Goal: Information Seeking & Learning: Learn about a topic

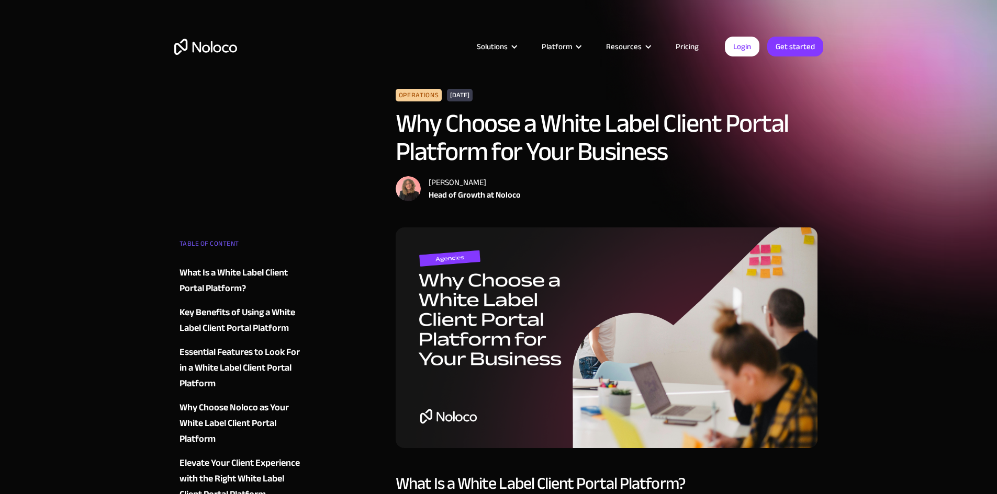
click at [679, 47] on link "Pricing" at bounding box center [686, 47] width 49 height 14
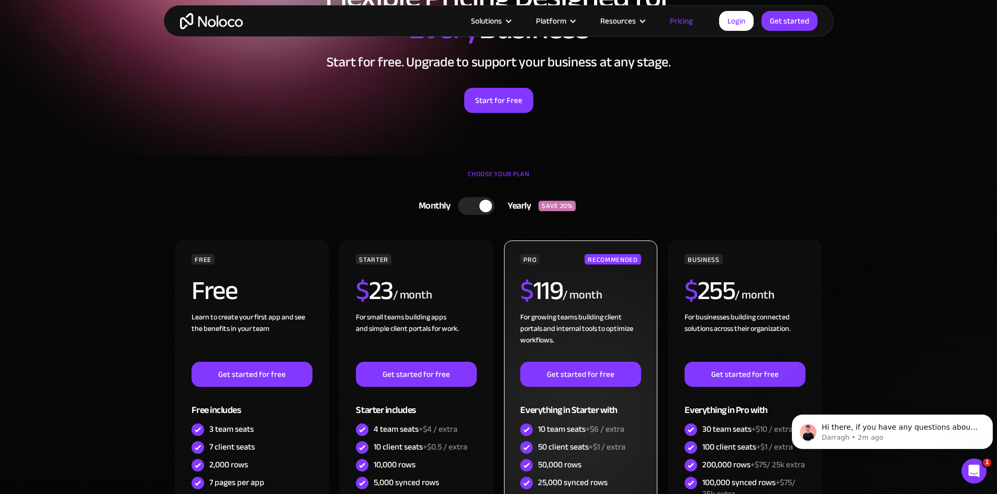
scroll to position [105, 0]
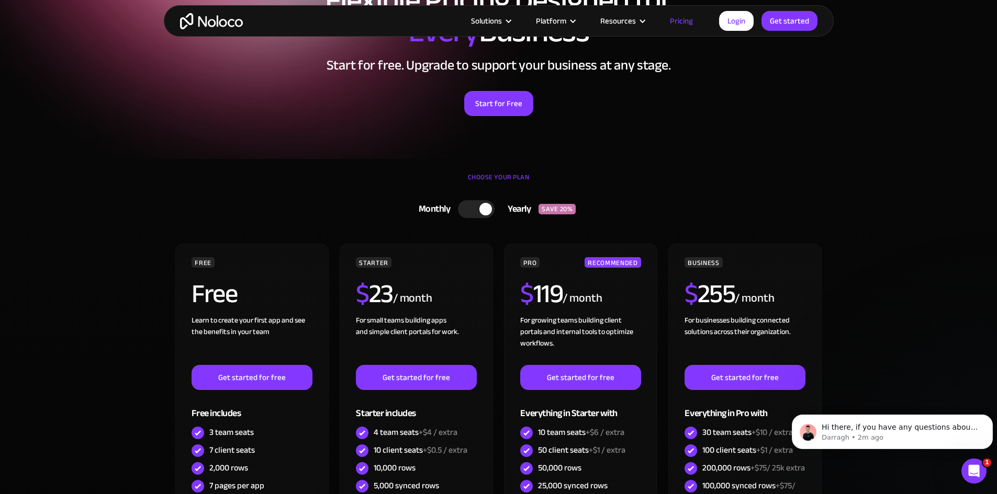
click at [482, 207] on div at bounding box center [485, 209] width 13 height 13
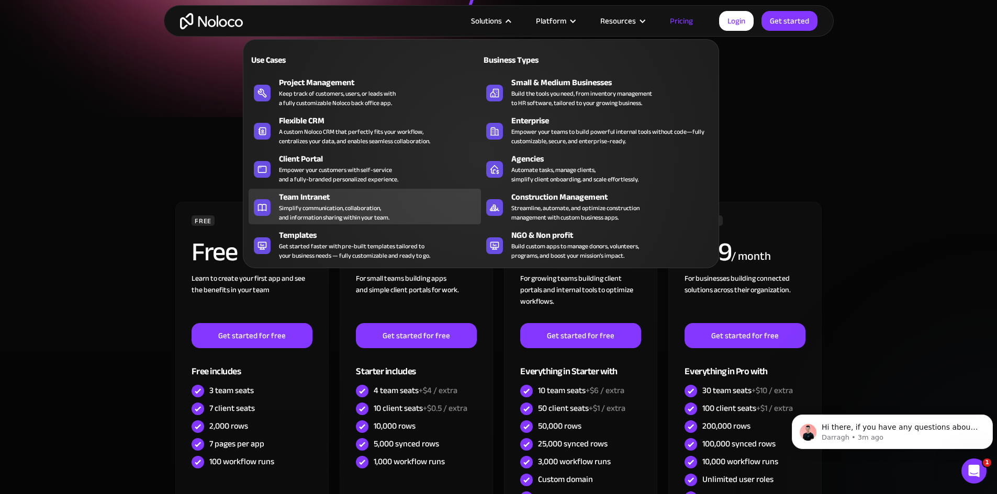
scroll to position [157, 0]
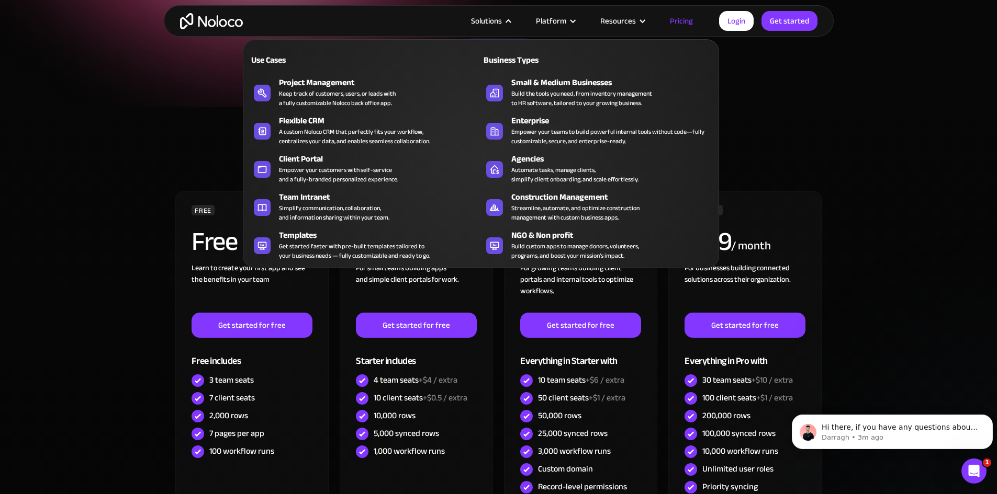
click at [512, 18] on div at bounding box center [508, 21] width 8 height 8
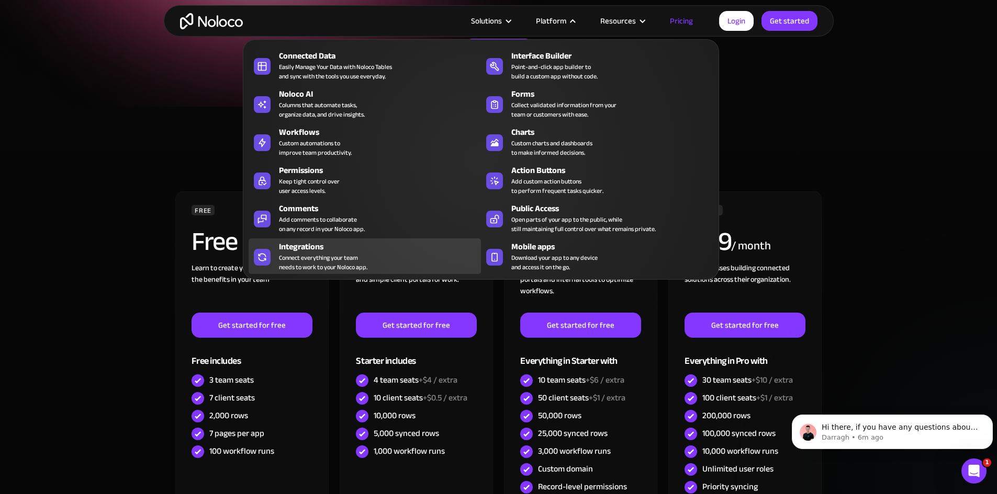
click at [311, 253] on div "Integrations" at bounding box center [382, 247] width 207 height 13
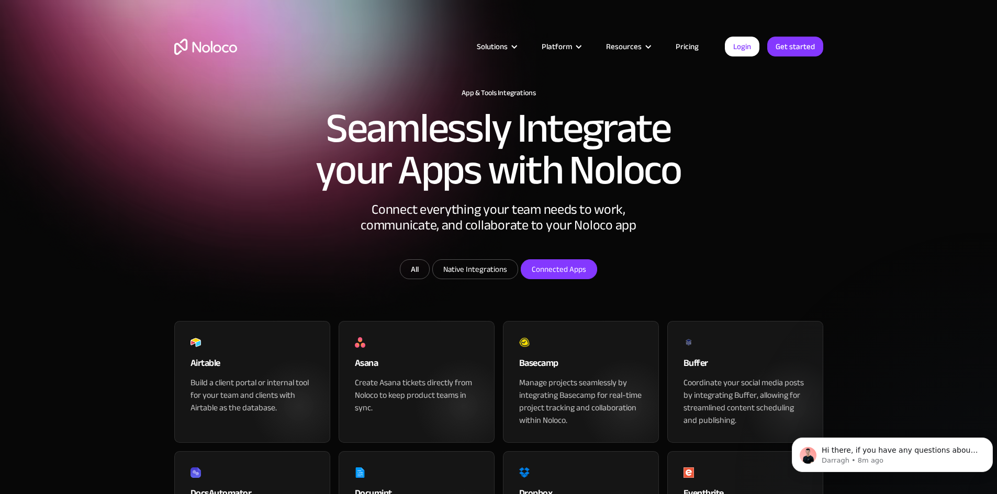
click at [539, 279] on input "Connected Apps" at bounding box center [558, 269] width 75 height 19
checkbox input "true"
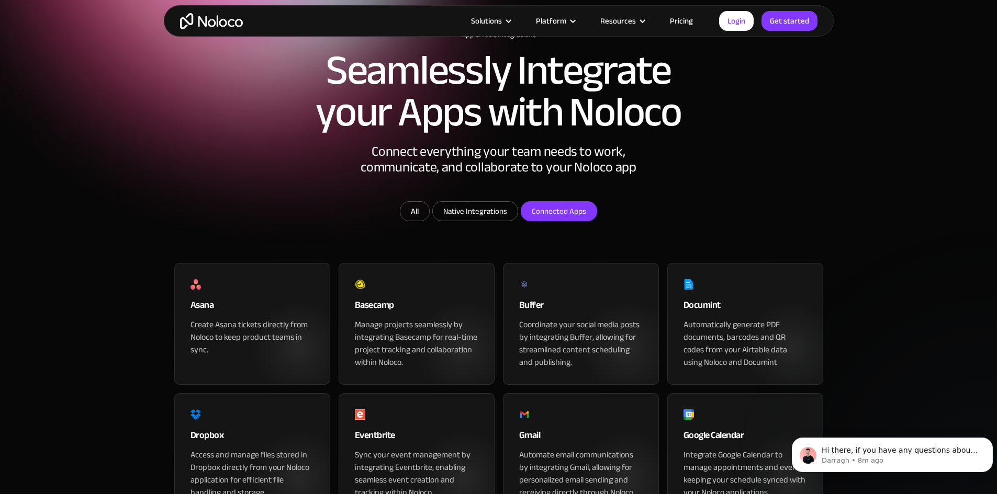
scroll to position [52, 0]
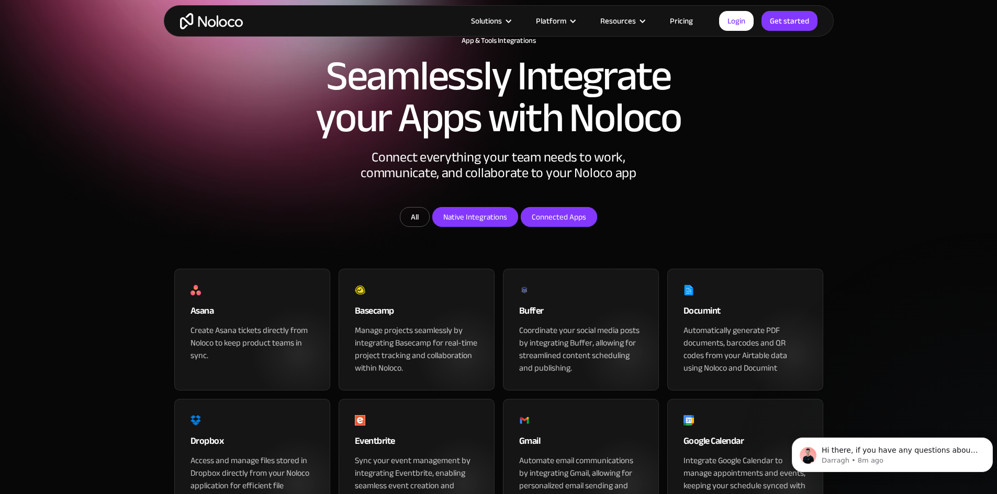
click at [452, 227] on input "Native Integrations" at bounding box center [475, 217] width 85 height 19
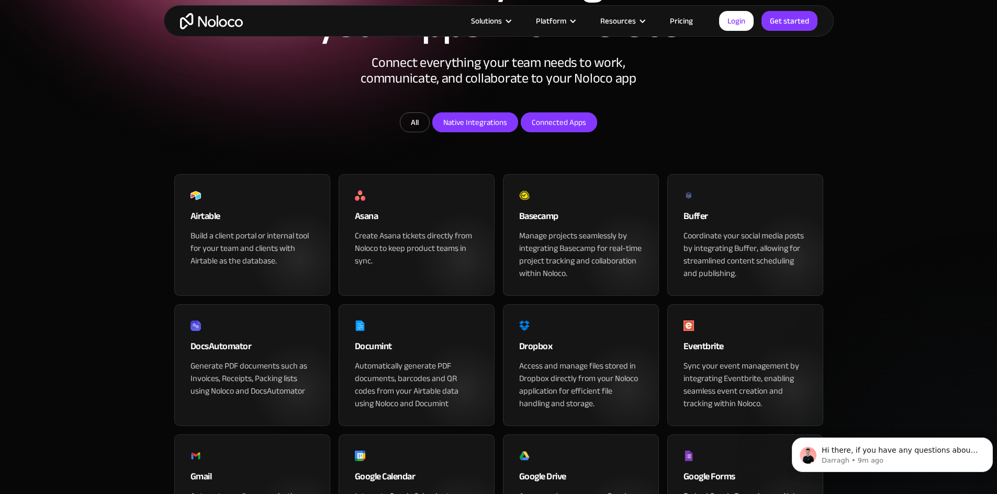
scroll to position [105, 0]
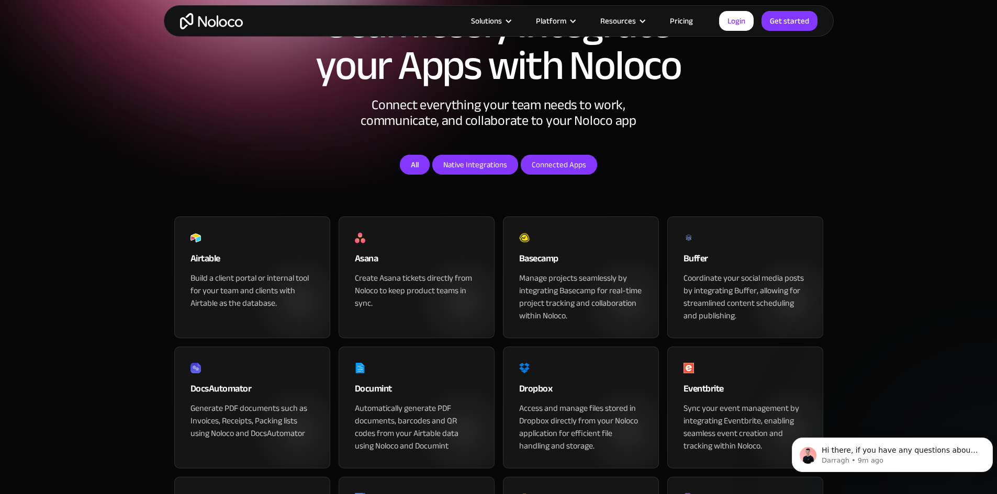
click at [418, 175] on link "All" at bounding box center [415, 165] width 30 height 20
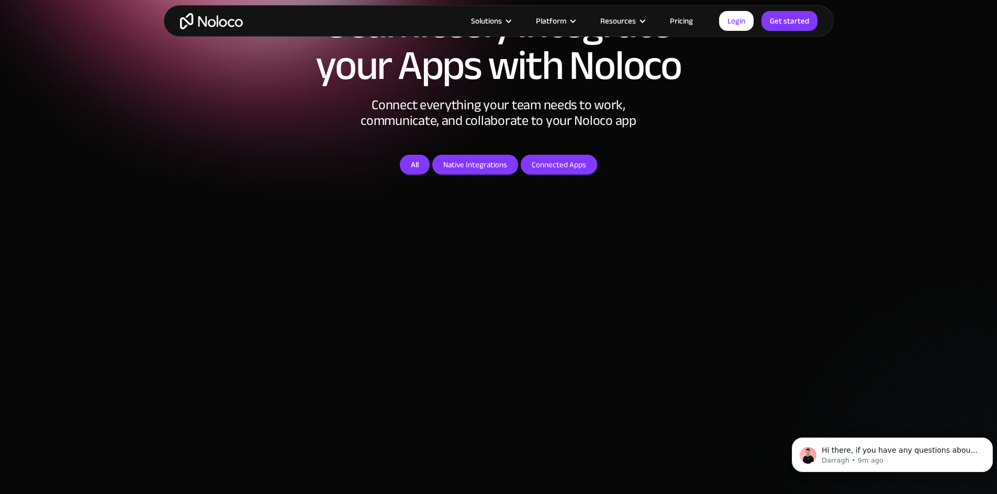
checkbox input "false"
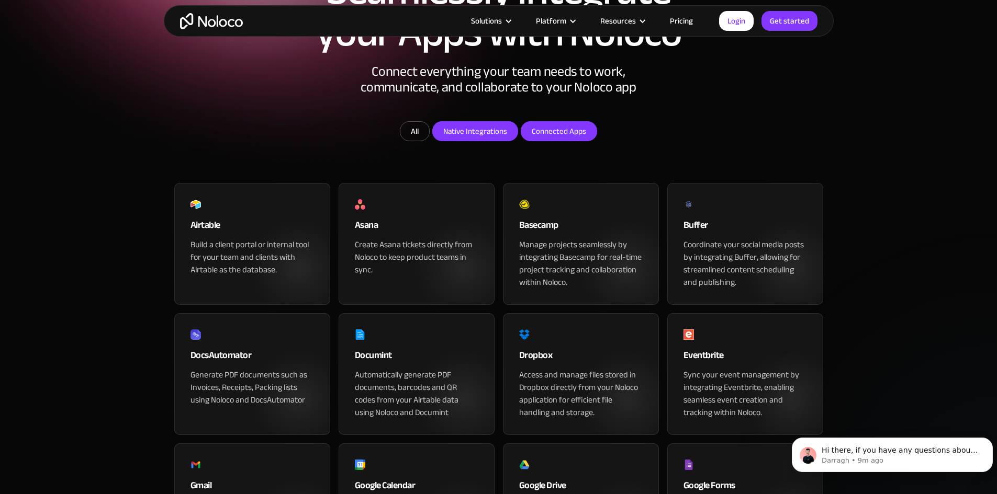
scroll to position [157, 0]
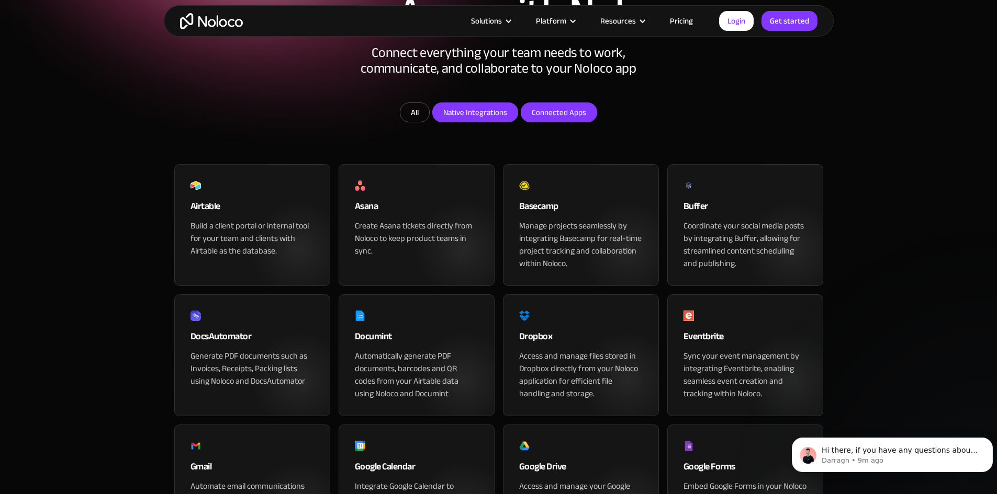
click at [495, 122] on input "Native Integrations" at bounding box center [475, 112] width 85 height 19
checkbox input "true"
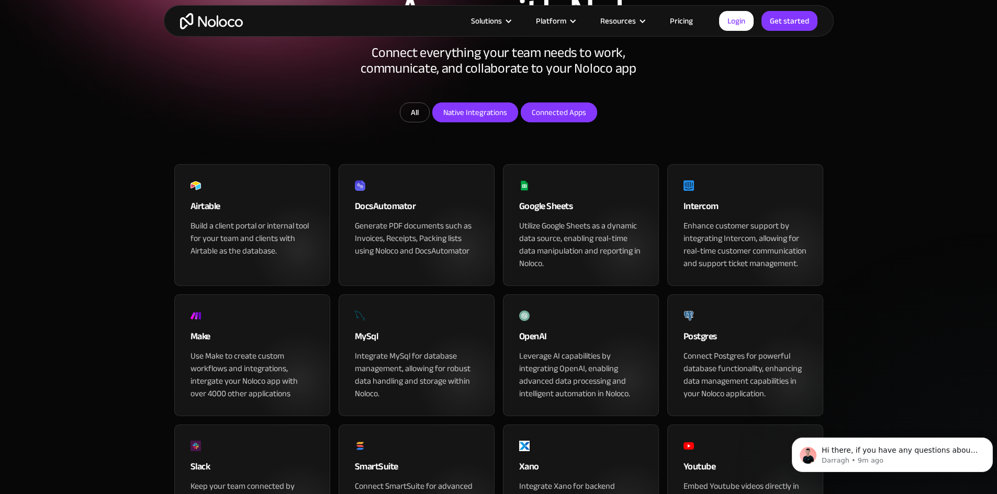
click at [562, 122] on input "Connected Apps" at bounding box center [558, 112] width 75 height 19
checkbox input "true"
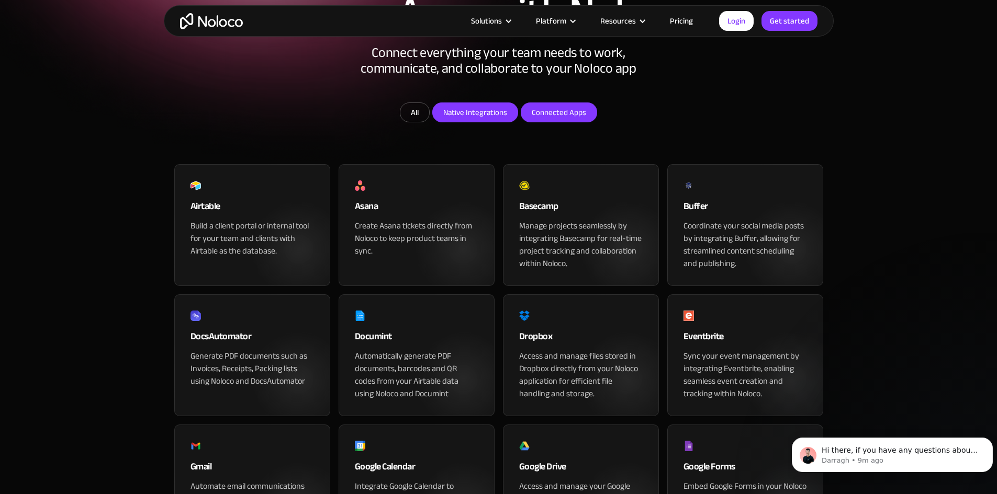
click at [490, 122] on input "Native Integrations" at bounding box center [475, 112] width 85 height 19
checkbox input "false"
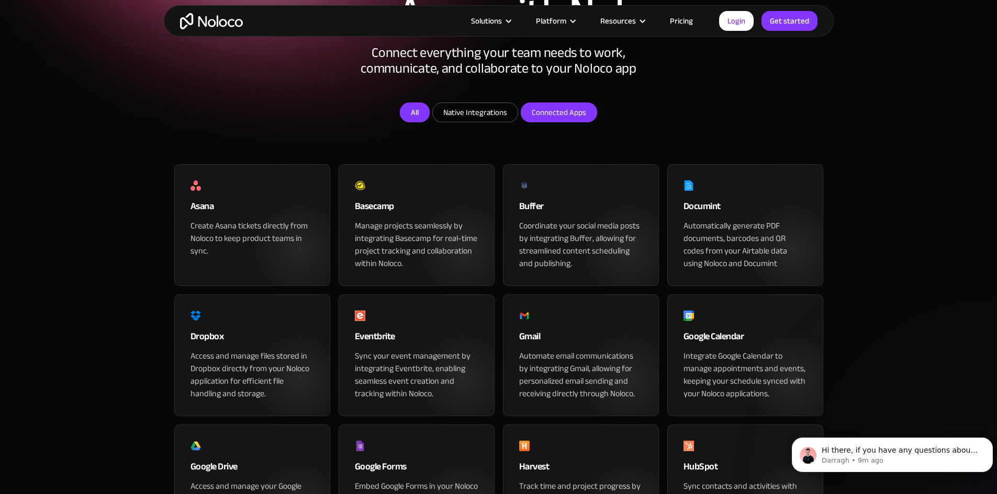
click at [403, 122] on link "All" at bounding box center [415, 113] width 30 height 20
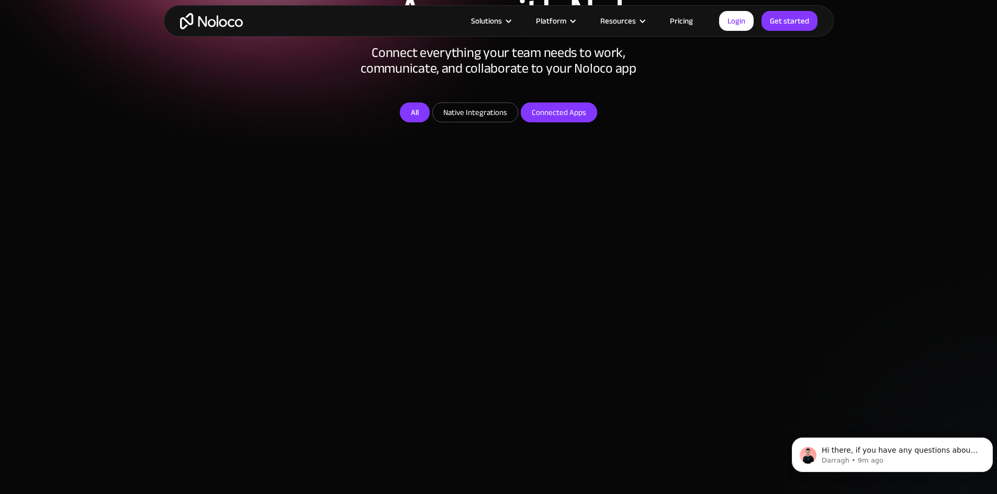
checkbox input "false"
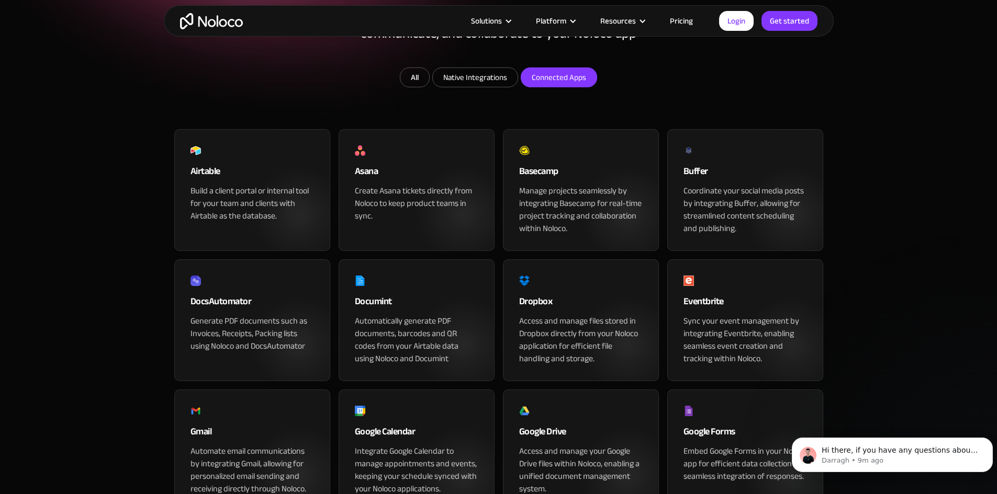
scroll to position [105, 0]
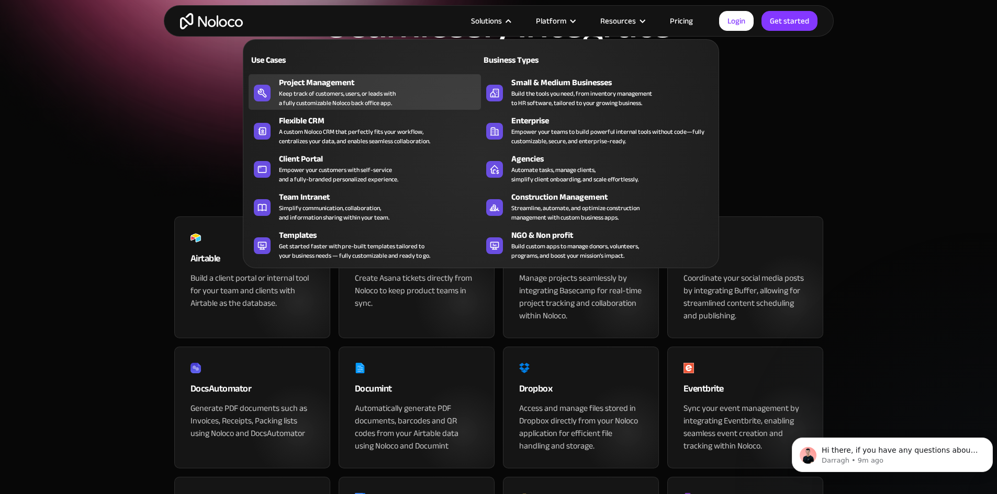
click at [316, 95] on div "Keep track of customers, users, or leads with a fully customizable Noloco back …" at bounding box center [337, 98] width 117 height 19
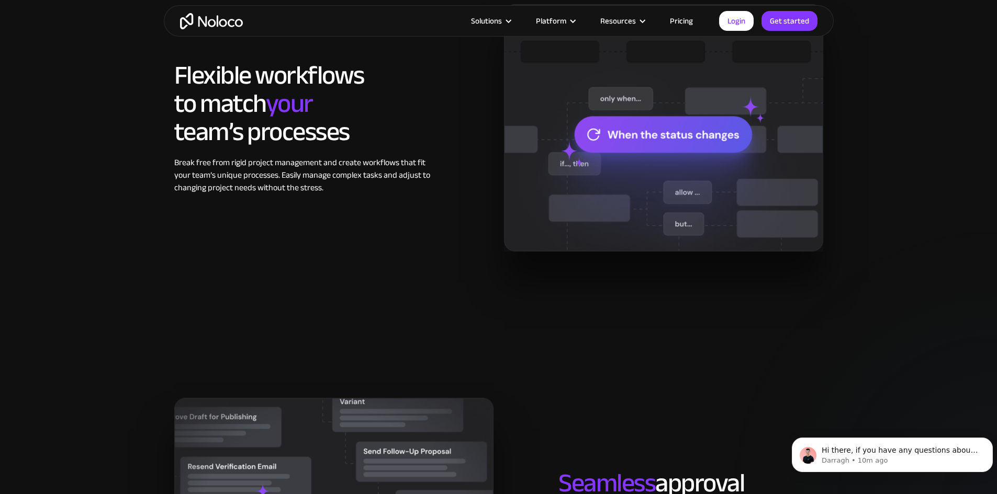
scroll to position [785, 0]
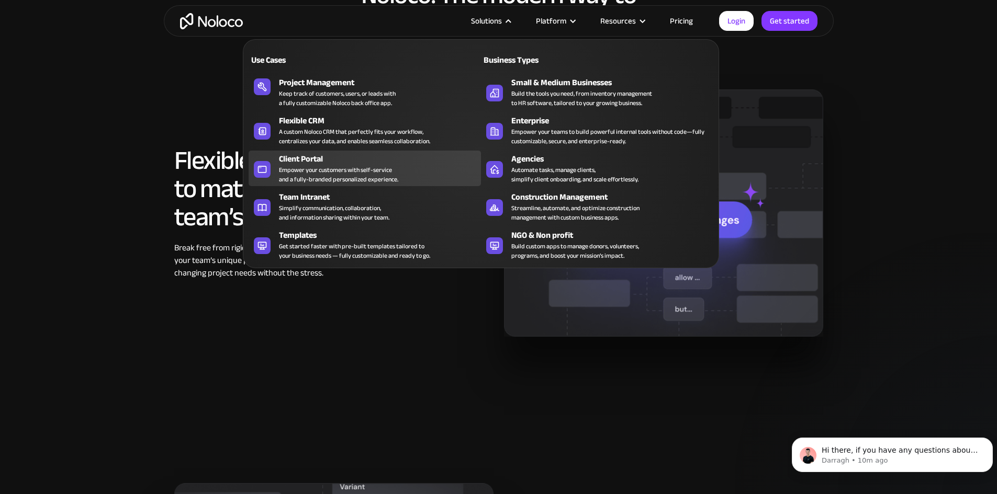
click at [313, 173] on div "Empower your customers with self-service and a fully-branded personalized exper…" at bounding box center [338, 174] width 119 height 19
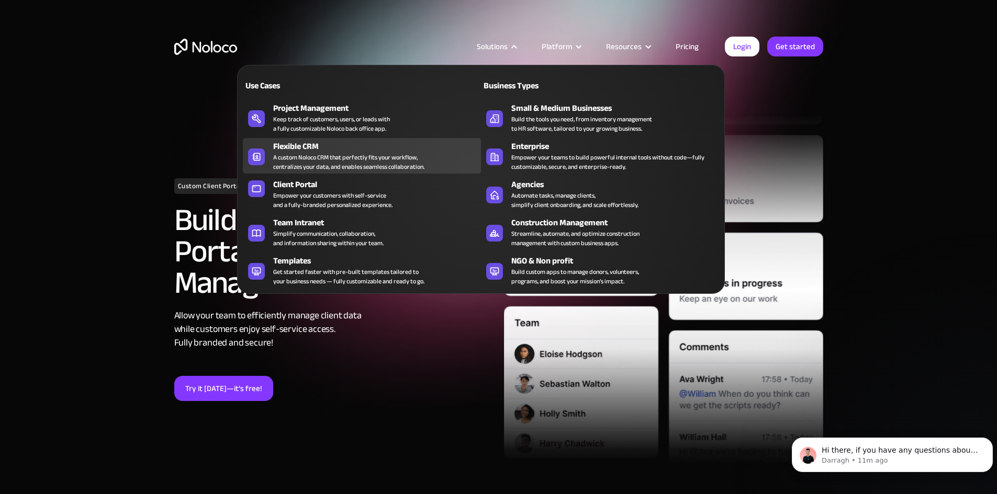
click at [333, 166] on div "A custom Noloco CRM that perfectly fits your workflow, centralizes your data, a…" at bounding box center [348, 162] width 151 height 19
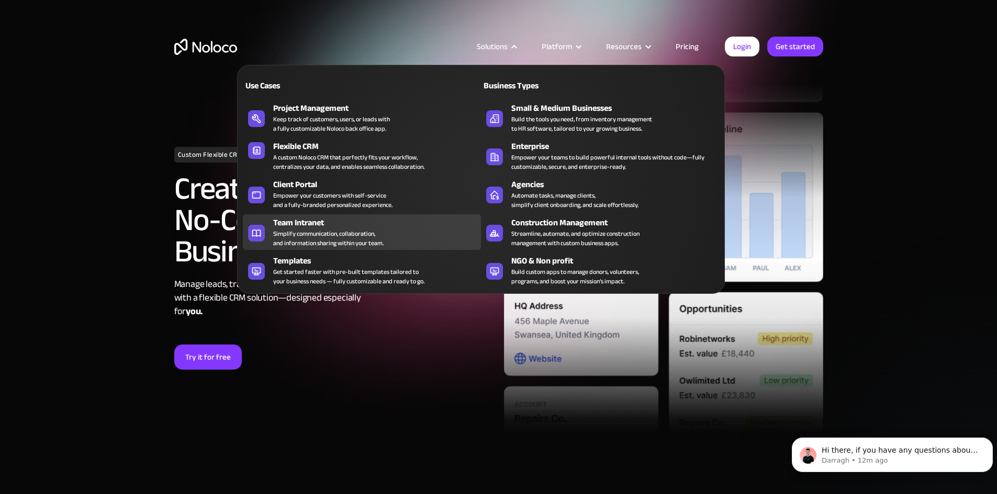
click at [333, 243] on div "Simplify communication, collaboration, and information sharing within your team." at bounding box center [328, 238] width 110 height 19
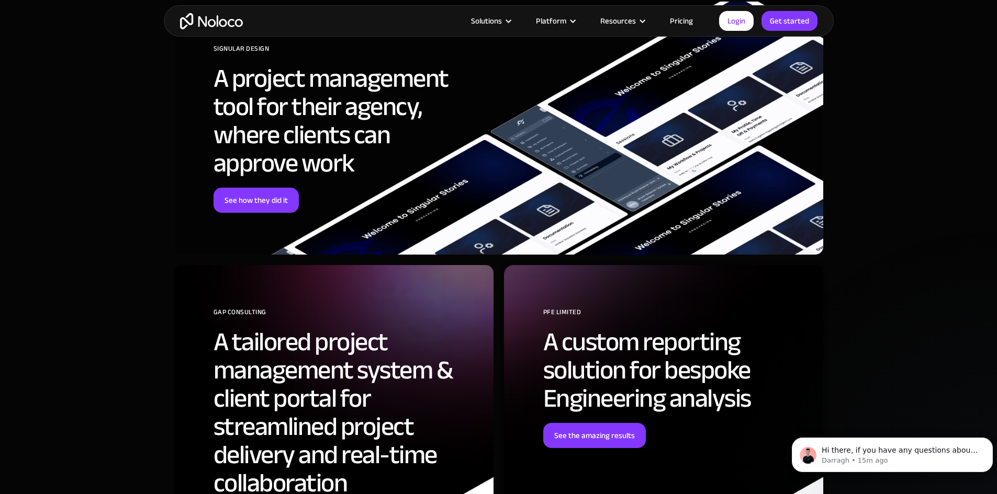
scroll to position [2878, 0]
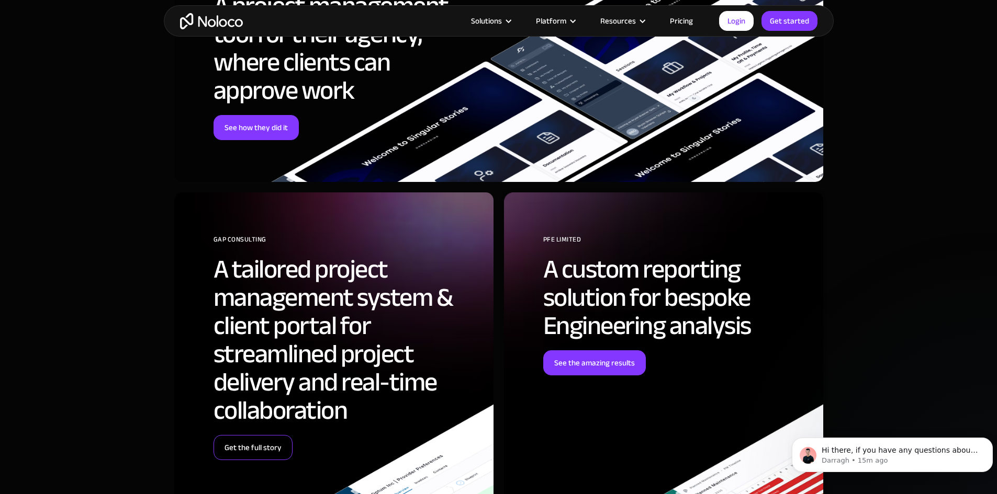
click at [254, 449] on link "Get the full story" at bounding box center [252, 447] width 79 height 25
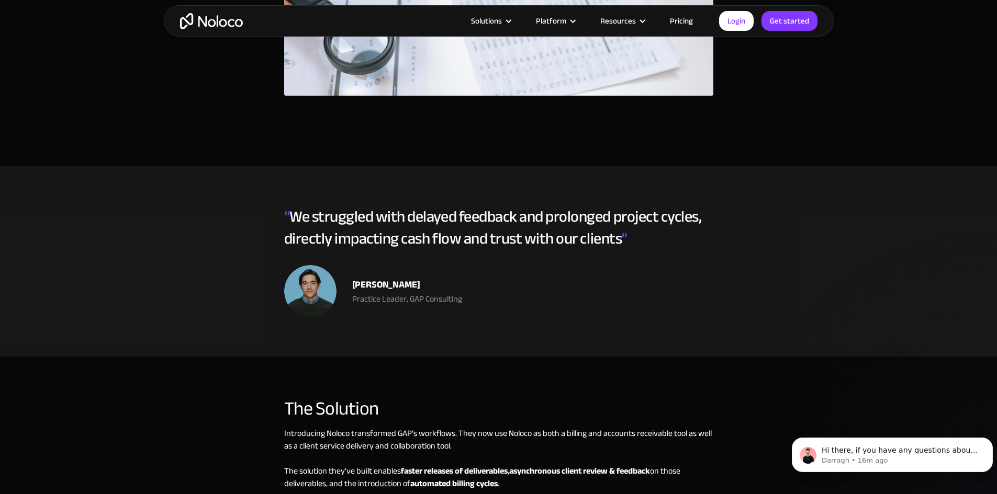
scroll to position [1517, 0]
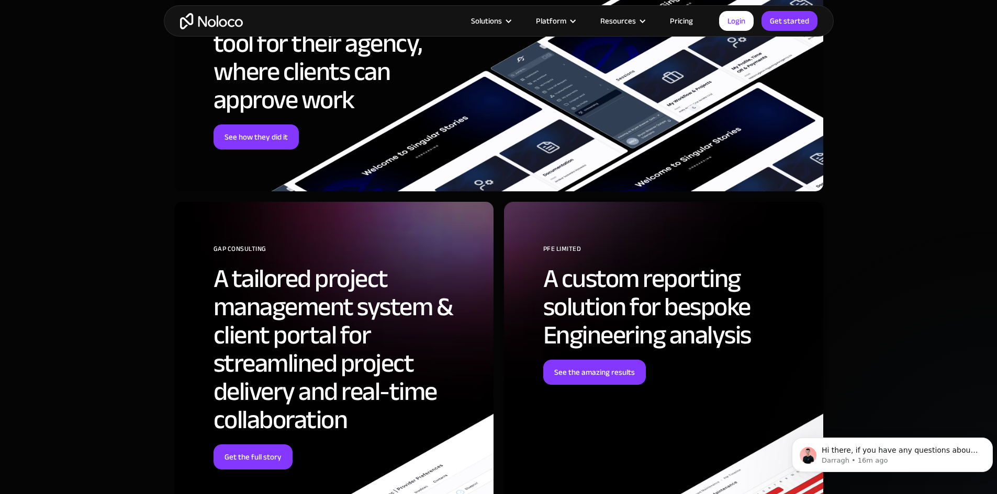
scroll to position [2908, 0]
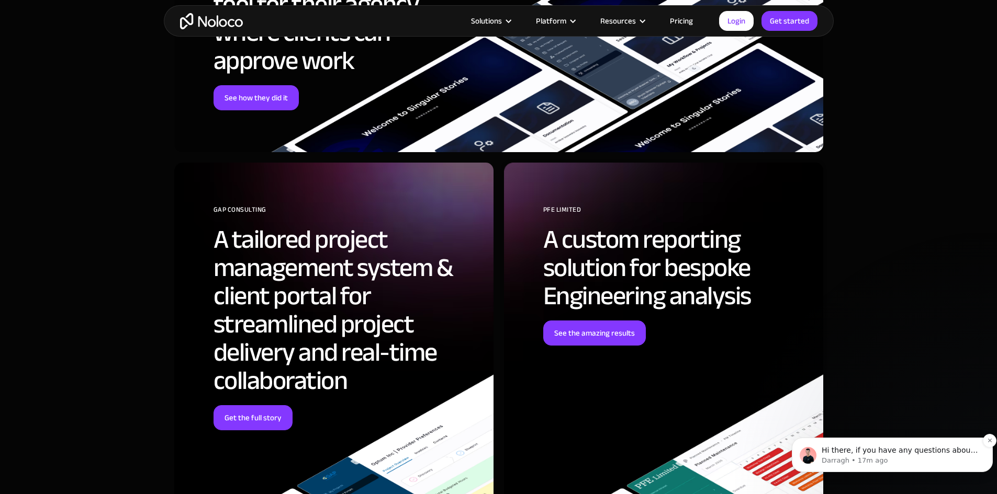
click at [903, 456] on p "Darragh • 17m ago" at bounding box center [901, 460] width 158 height 9
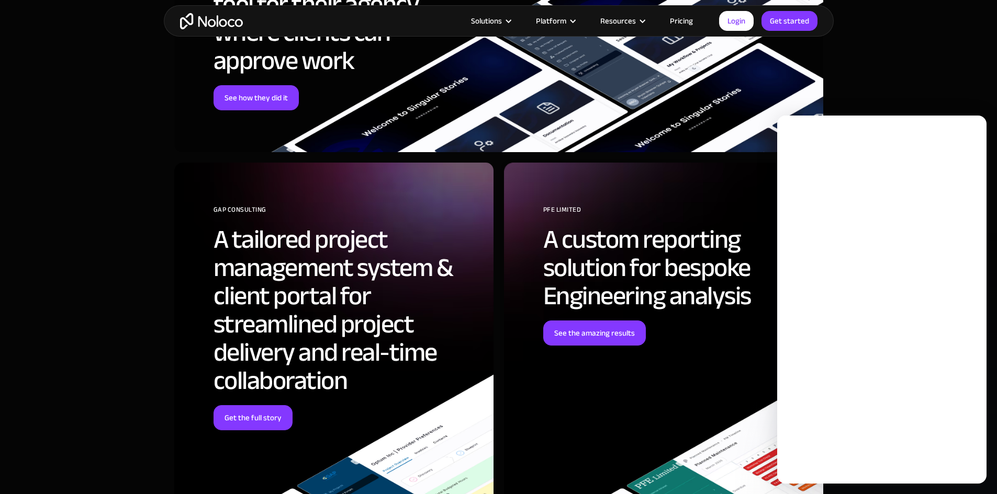
scroll to position [0, 0]
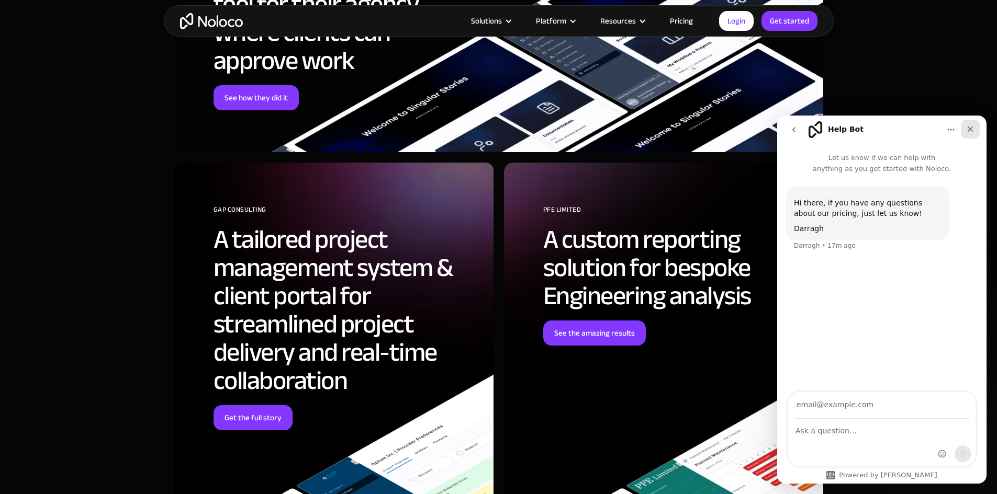
click at [969, 123] on div "Close" at bounding box center [970, 129] width 19 height 19
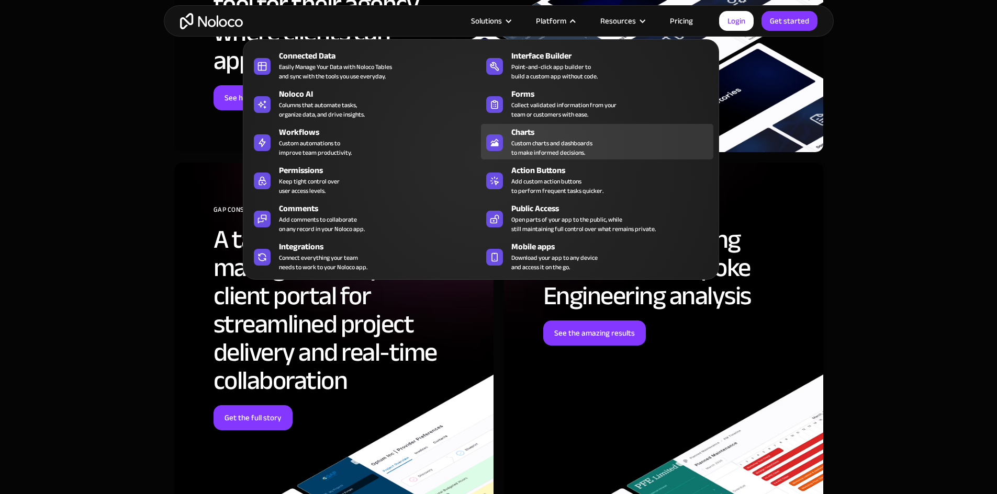
click at [547, 146] on div "Custom charts and dashboards to make informed decisions." at bounding box center [551, 148] width 81 height 19
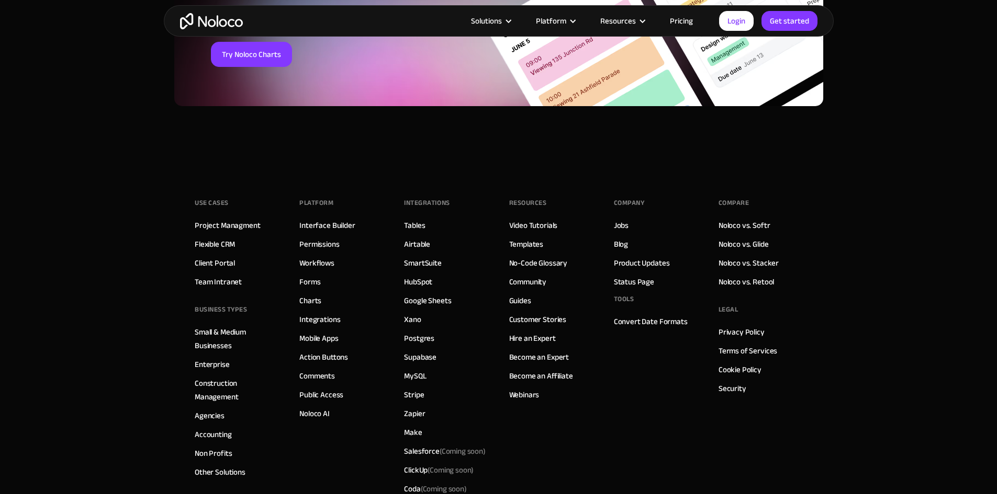
scroll to position [3558, 0]
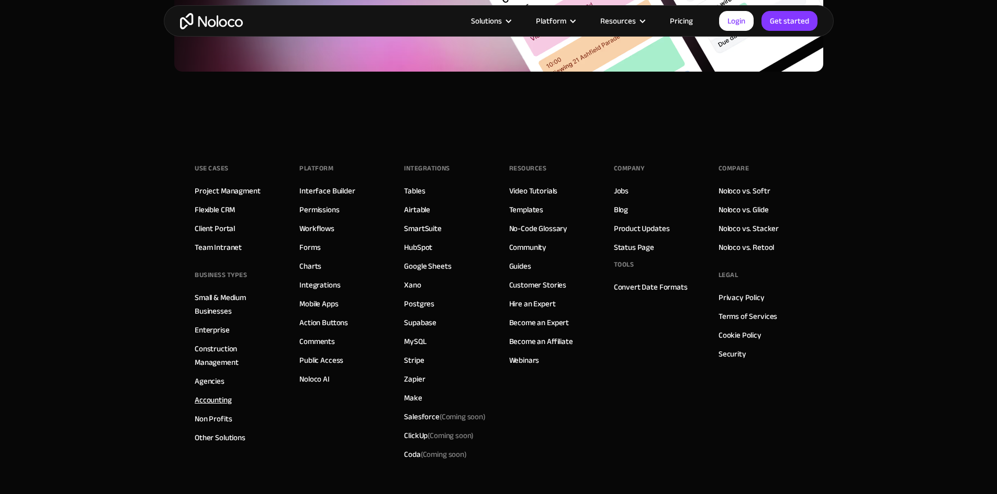
click at [208, 401] on link "Accounting" at bounding box center [213, 401] width 37 height 14
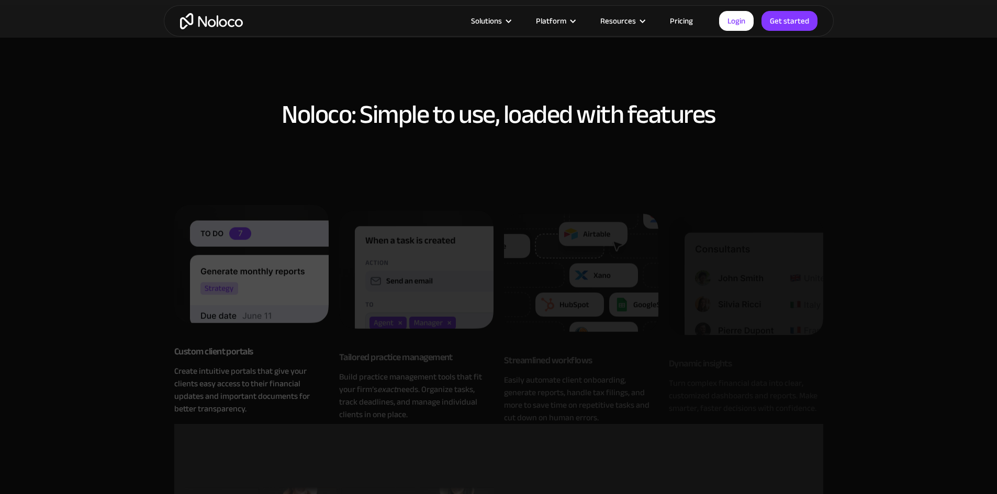
scroll to position [680, 0]
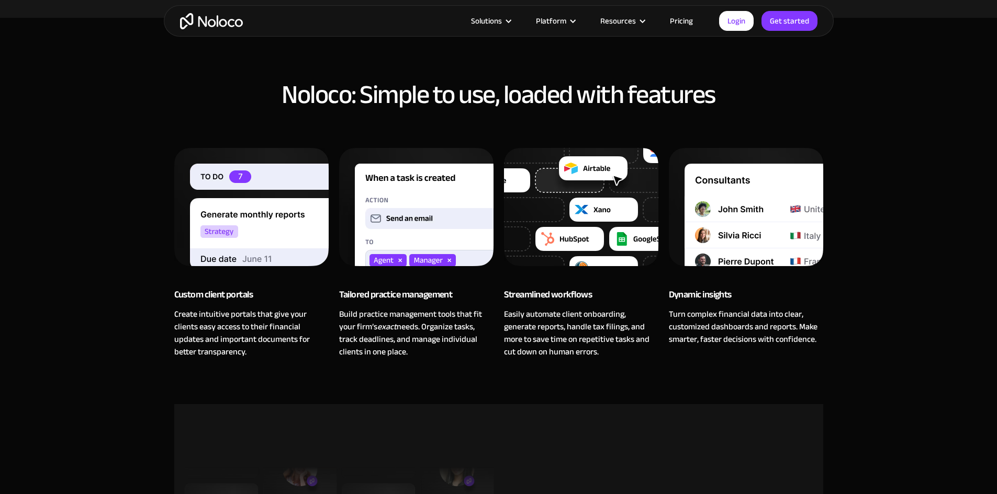
click at [678, 19] on link "Pricing" at bounding box center [681, 21] width 49 height 14
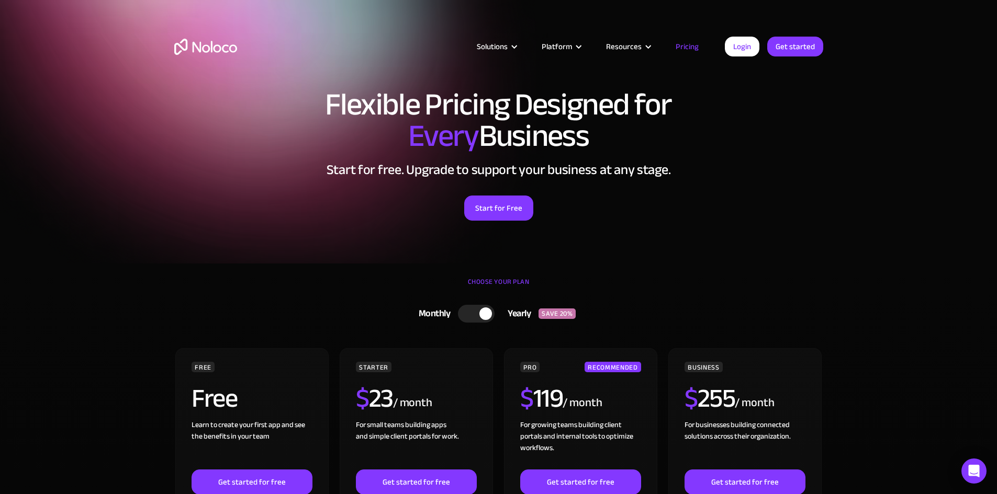
click at [488, 314] on div at bounding box center [485, 314] width 13 height 13
click at [689, 42] on link "Pricing" at bounding box center [686, 47] width 49 height 14
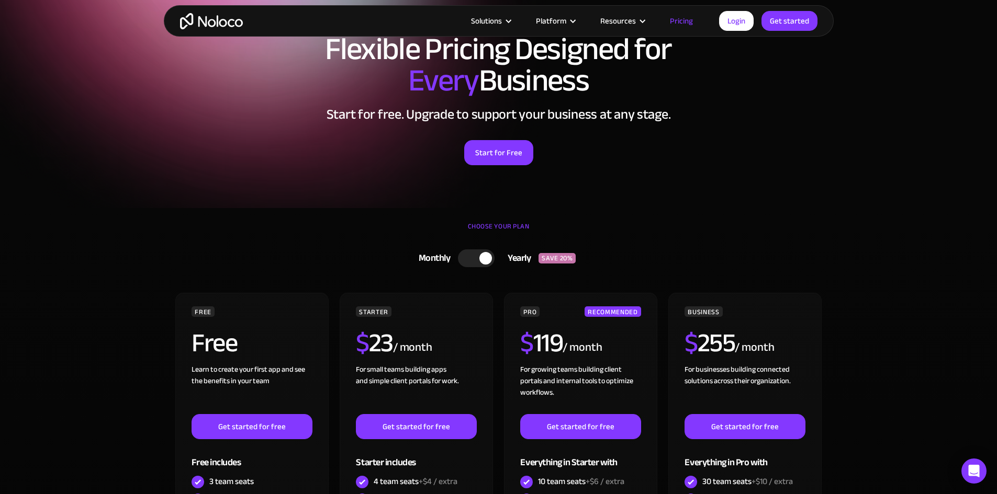
scroll to position [105, 0]
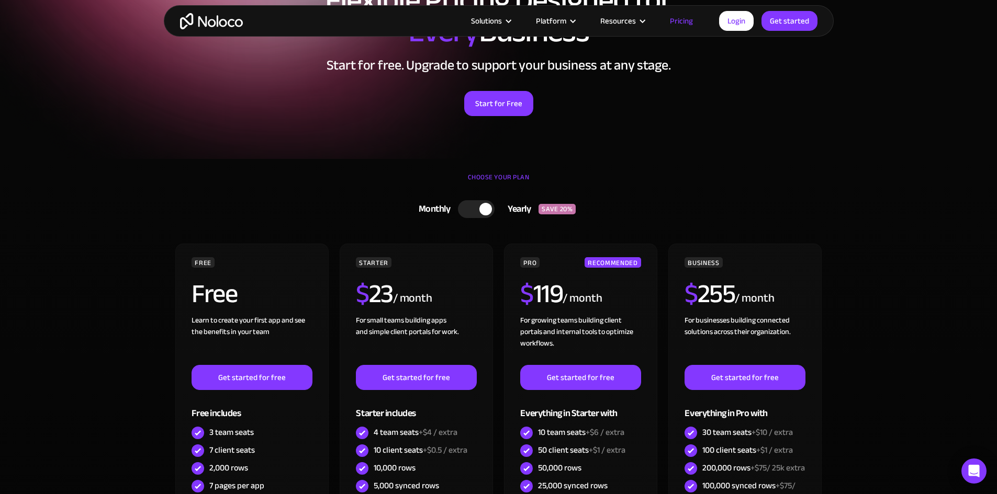
click at [480, 207] on div at bounding box center [485, 209] width 13 height 13
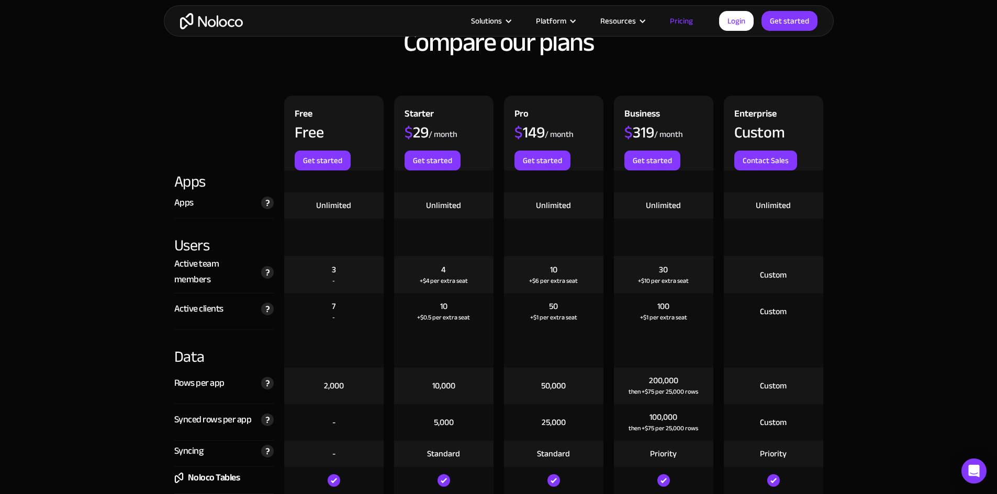
scroll to position [1151, 0]
